Goal: Information Seeking & Learning: Learn about a topic

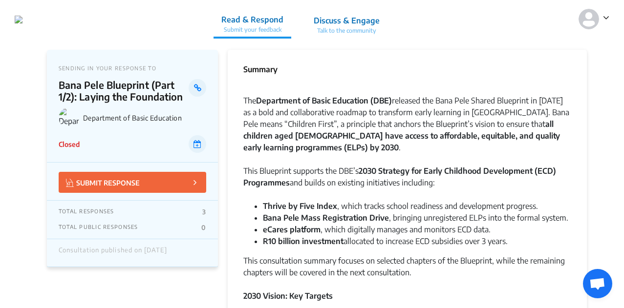
click at [22, 21] on img at bounding box center [19, 20] width 8 height 8
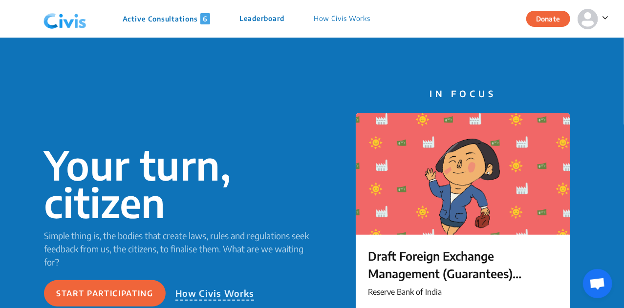
click at [182, 13] on p "Active Consultations 6" at bounding box center [167, 18] width 88 height 11
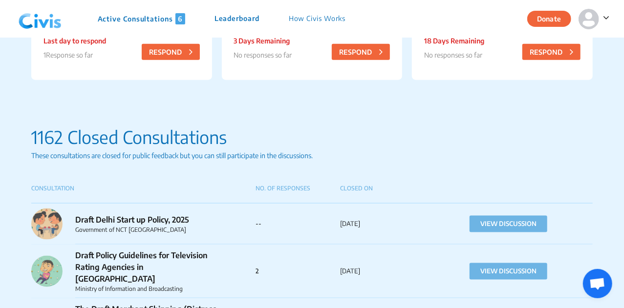
scroll to position [595, 0]
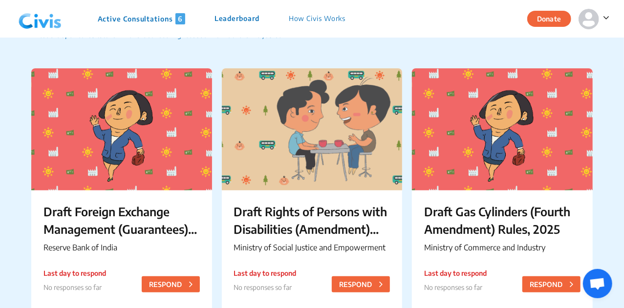
scroll to position [57, 0]
